Goal: Share content: Share content

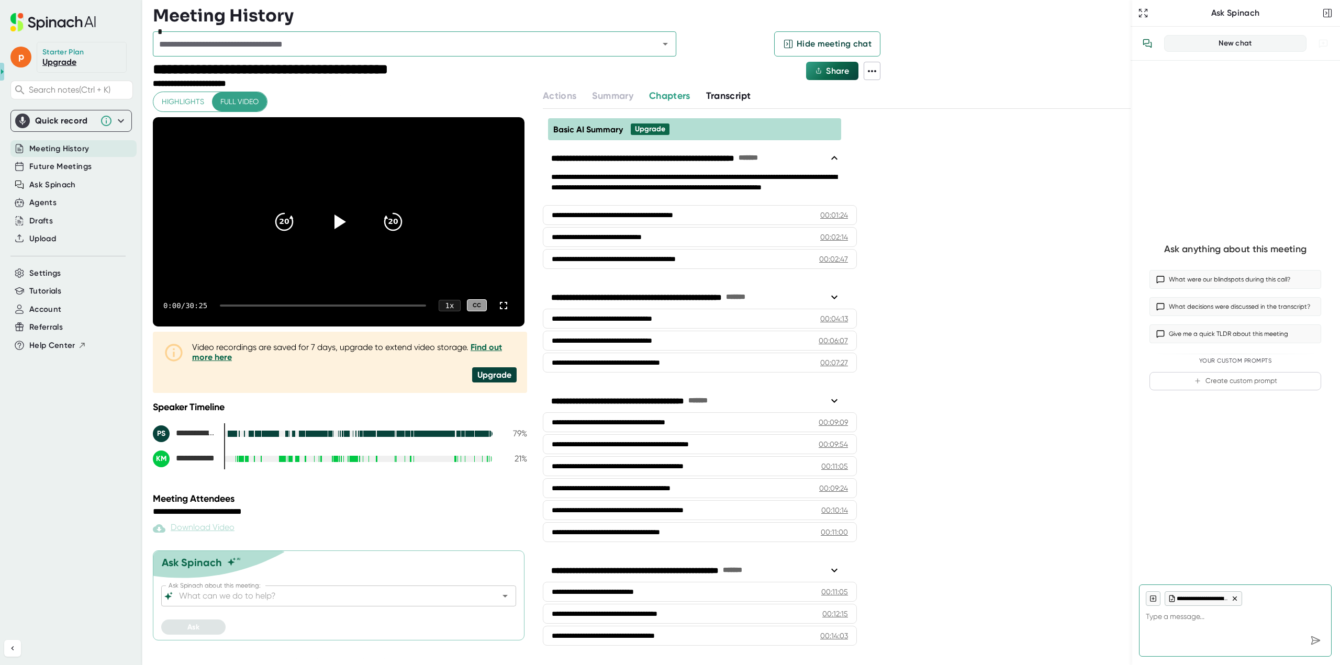
click at [836, 72] on span "Share" at bounding box center [837, 71] width 23 height 10
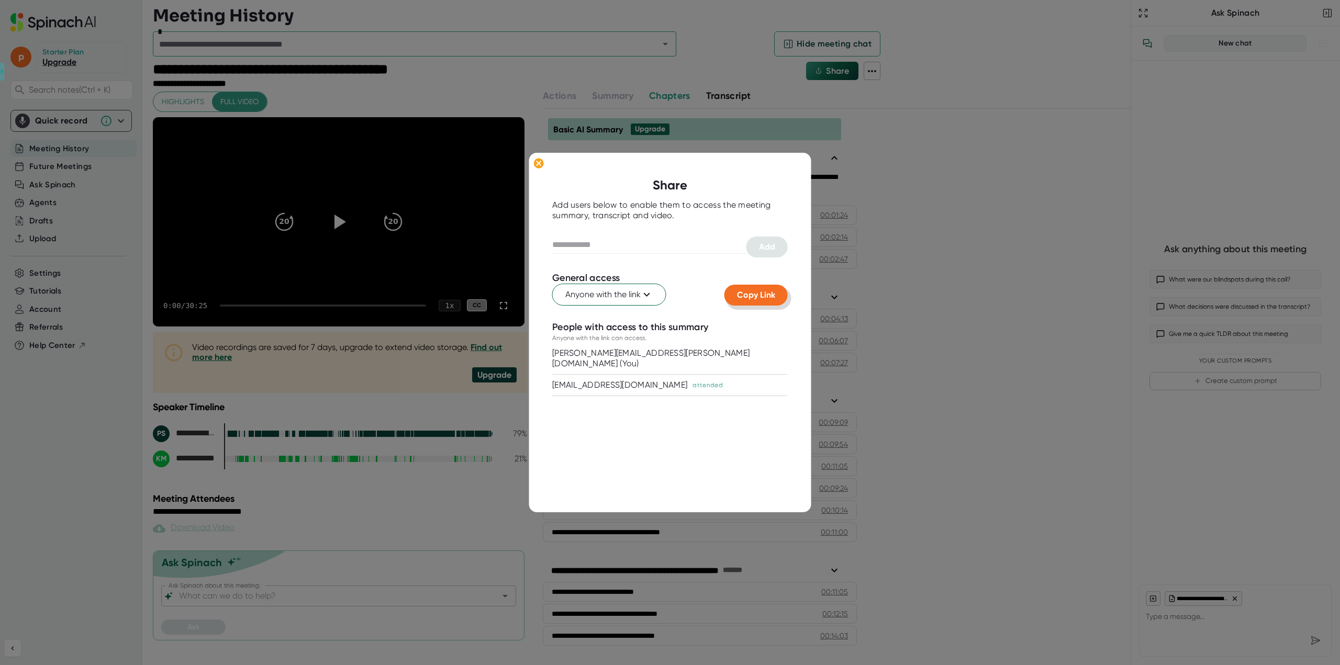
click at [748, 299] on span "Copy Link" at bounding box center [756, 295] width 38 height 10
click at [993, 192] on div at bounding box center [670, 332] width 1340 height 665
type textarea "x"
